Goal: Navigation & Orientation: Find specific page/section

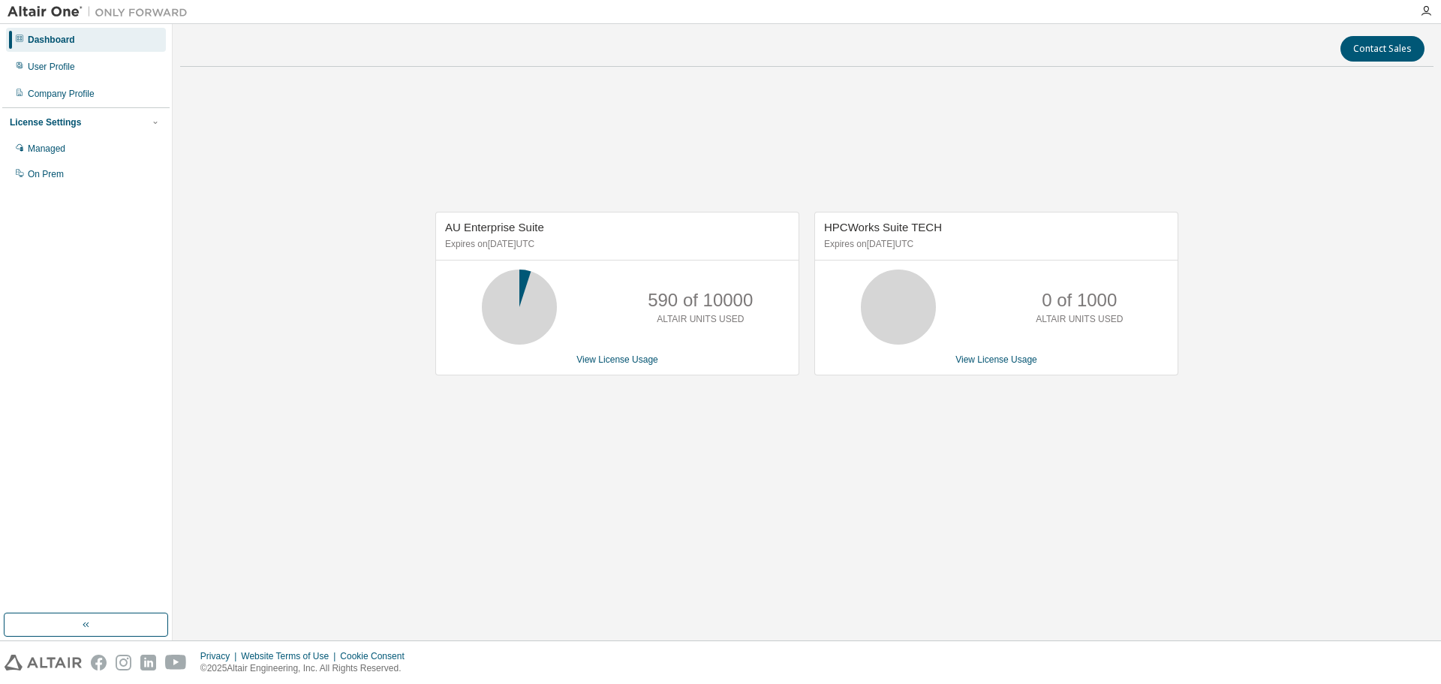
click at [55, 12] on img at bounding box center [102, 12] width 188 height 15
